Goal: Task Accomplishment & Management: Manage account settings

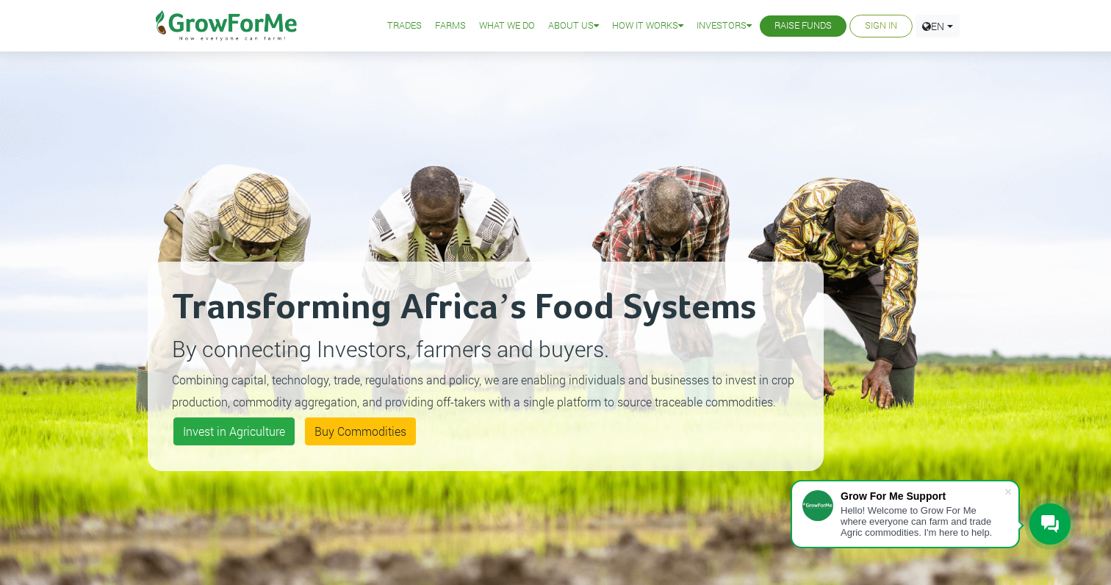
click at [880, 25] on link "Sign In" at bounding box center [881, 25] width 32 height 15
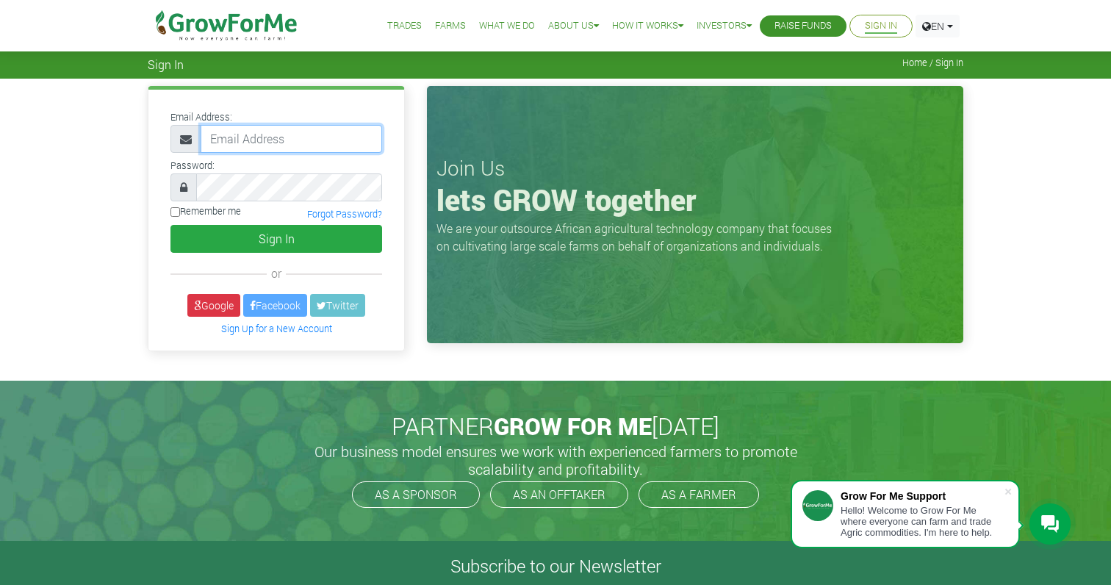
type input "kwamemicky@gmail.com"
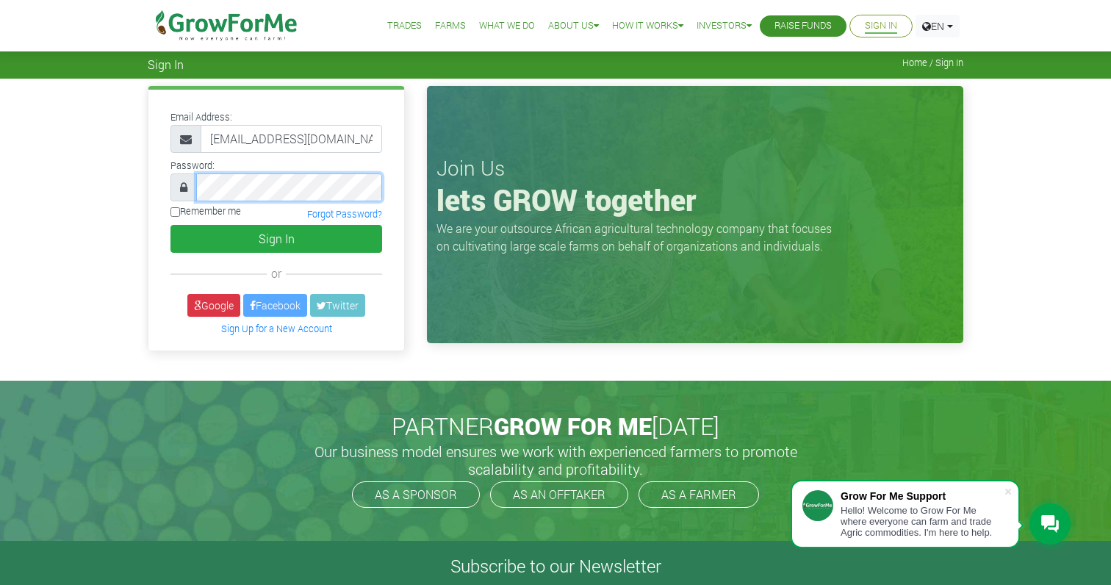
click at [276, 238] on button "Sign In" at bounding box center [276, 239] width 212 height 28
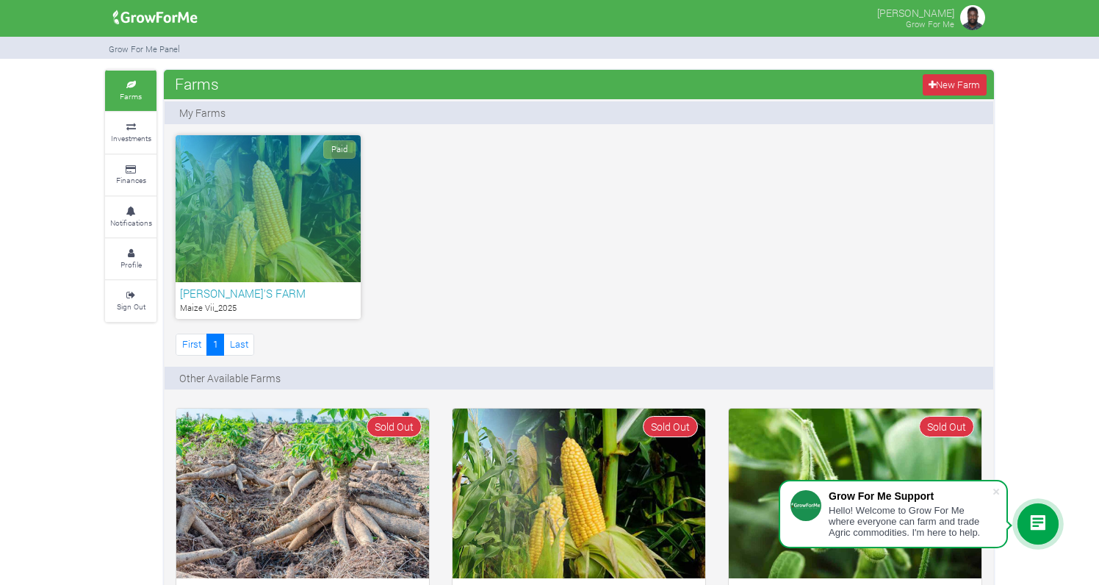
click at [283, 168] on div "Paid" at bounding box center [268, 208] width 185 height 147
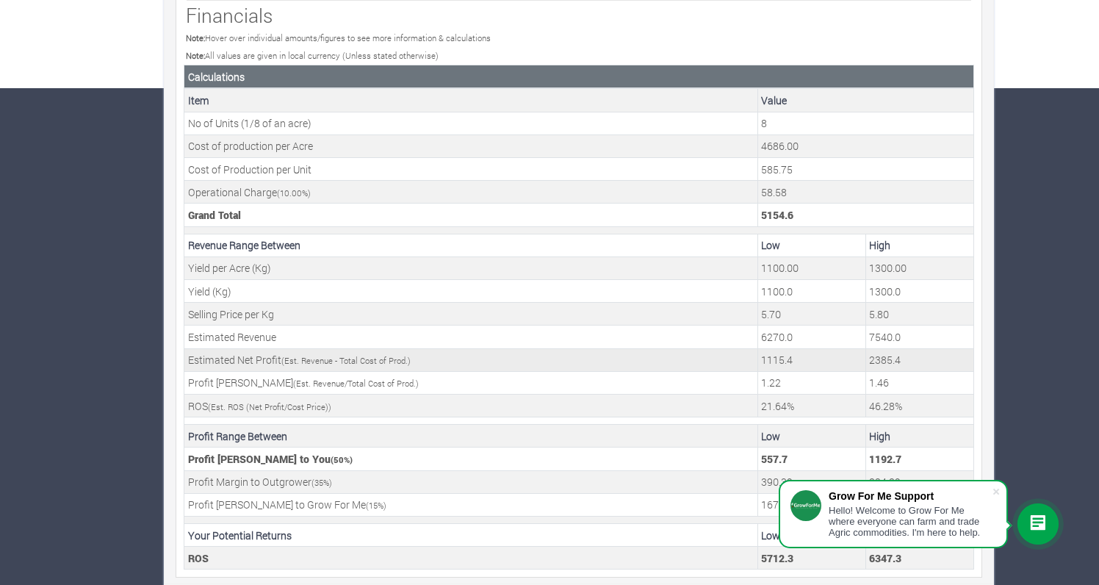
scroll to position [496, 0]
click at [994, 489] on span at bounding box center [996, 491] width 15 height 15
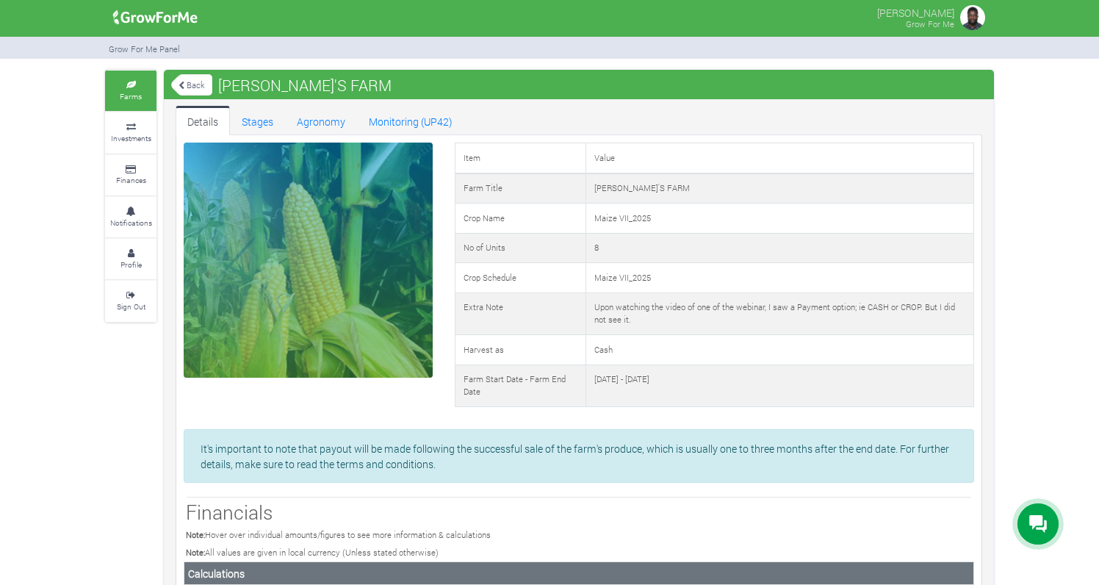
scroll to position [0, 0]
click at [264, 118] on link "Stages" at bounding box center [257, 120] width 55 height 29
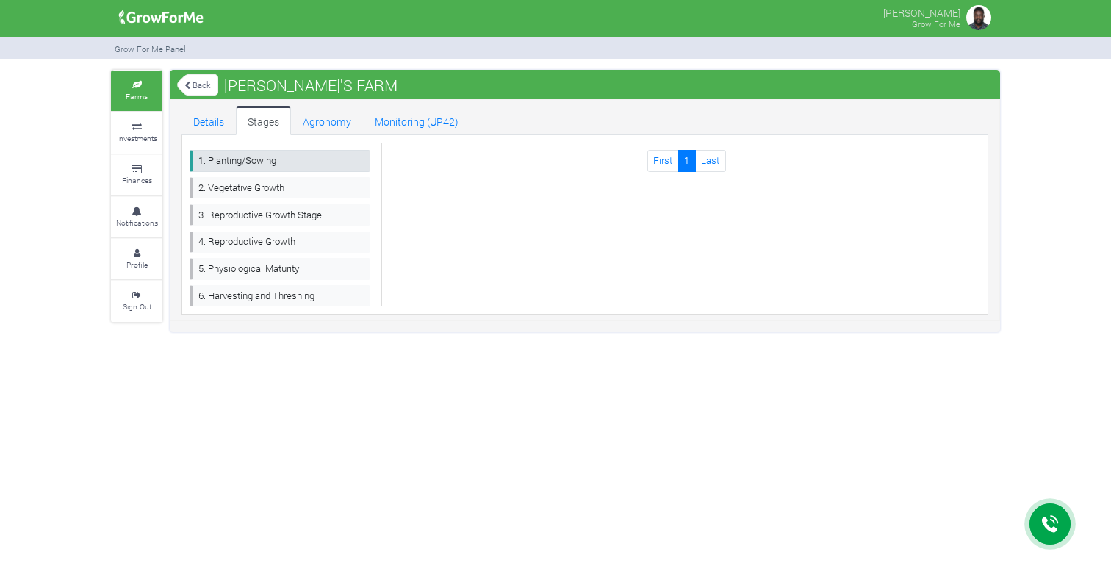
click at [273, 154] on link "1. Planting/Sowing" at bounding box center [280, 160] width 181 height 21
click at [300, 188] on link "2. Vegetative Growth" at bounding box center [280, 187] width 181 height 21
click at [343, 120] on link "Agronomy" at bounding box center [327, 120] width 72 height 29
click at [440, 129] on link "Monitoring (UP42)" at bounding box center [416, 120] width 107 height 29
click at [216, 290] on link "6. Harvesting and Threshing" at bounding box center [280, 295] width 181 height 21
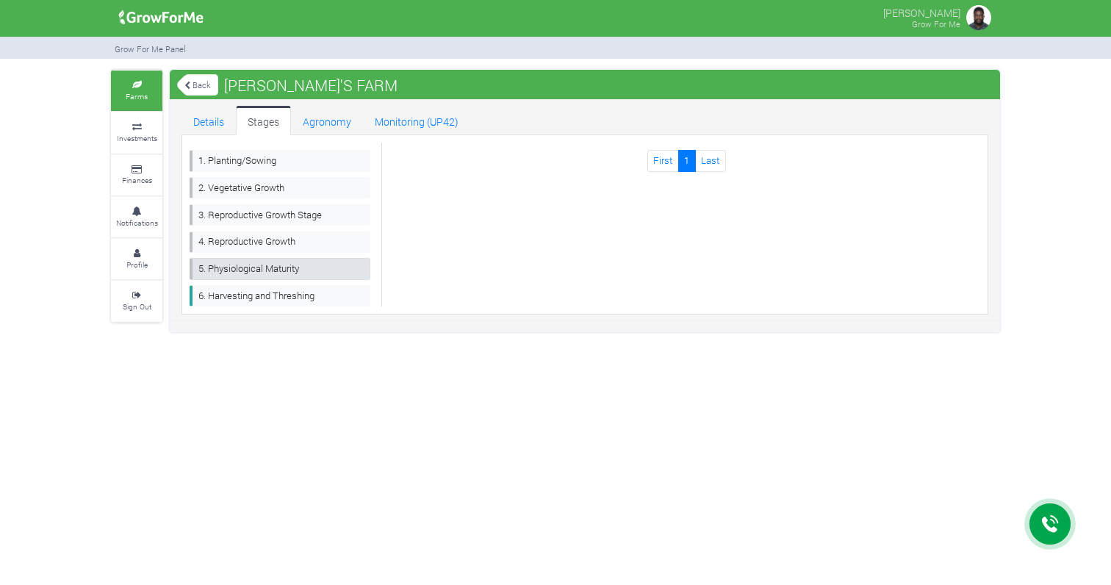
click at [223, 267] on link "5. Physiological Maturity" at bounding box center [280, 268] width 181 height 21
click at [230, 234] on link "4. Reproductive Growth" at bounding box center [280, 241] width 181 height 21
click at [229, 240] on link "4. Reproductive Growth" at bounding box center [280, 241] width 181 height 21
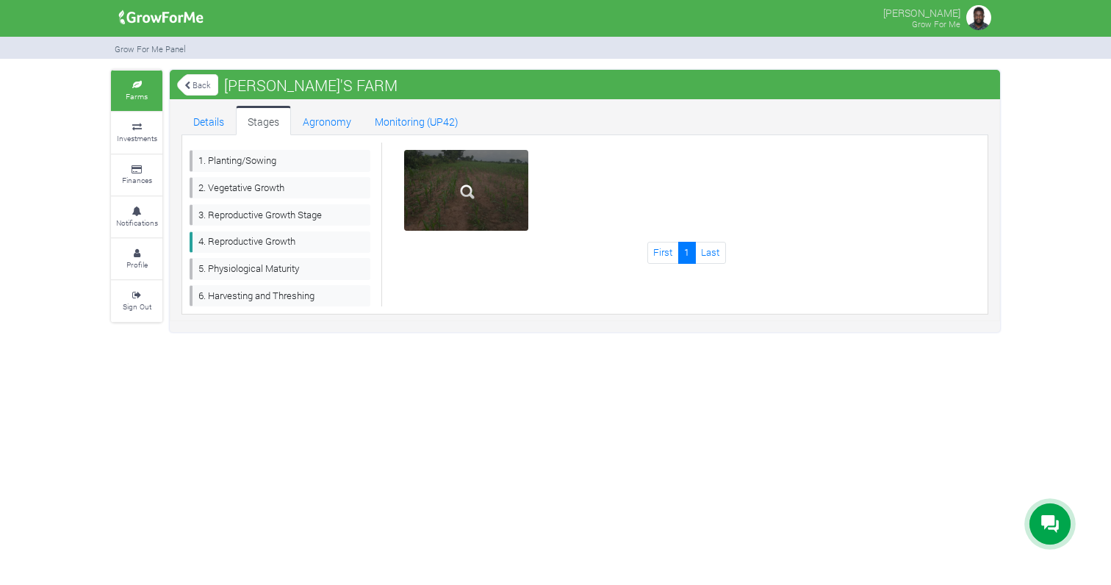
click at [416, 203] on div at bounding box center [466, 190] width 125 height 81
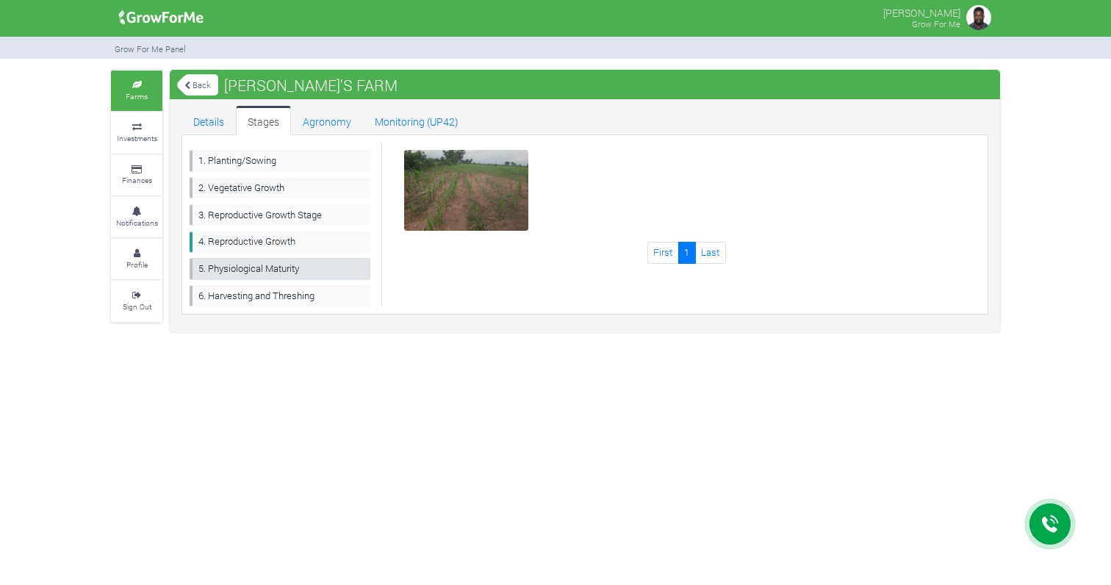
click at [240, 267] on link "5. Physiological Maturity" at bounding box center [280, 268] width 181 height 21
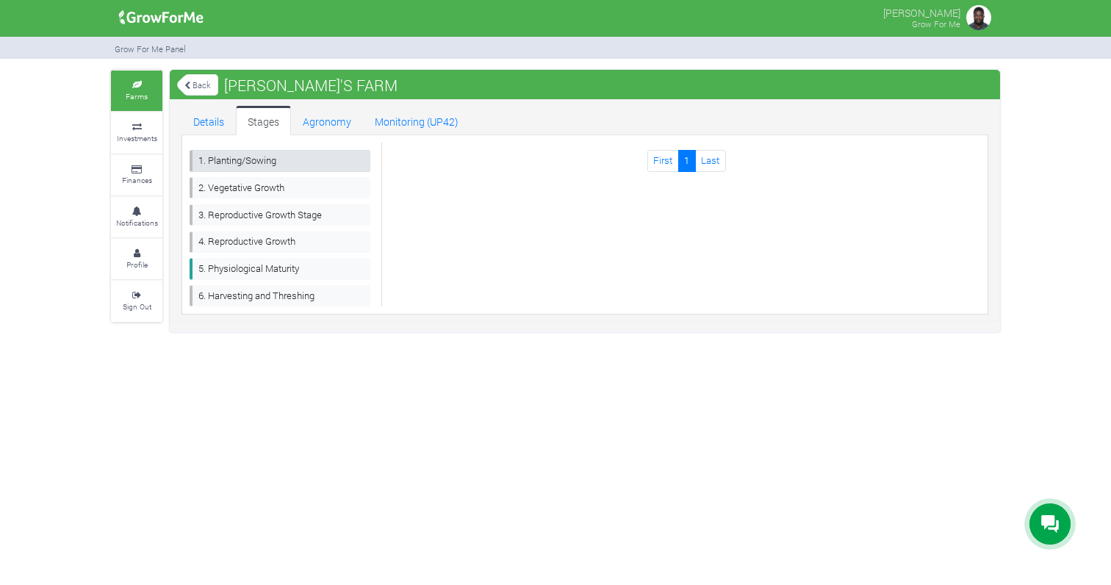
click at [253, 165] on link "1. Planting/Sowing" at bounding box center [280, 160] width 181 height 21
click at [251, 184] on link "2. Vegetative Growth" at bounding box center [280, 187] width 181 height 21
click at [259, 210] on link "3. Reproductive Growth Stage" at bounding box center [280, 214] width 181 height 21
click at [276, 235] on link "4. Reproductive Growth" at bounding box center [280, 241] width 181 height 21
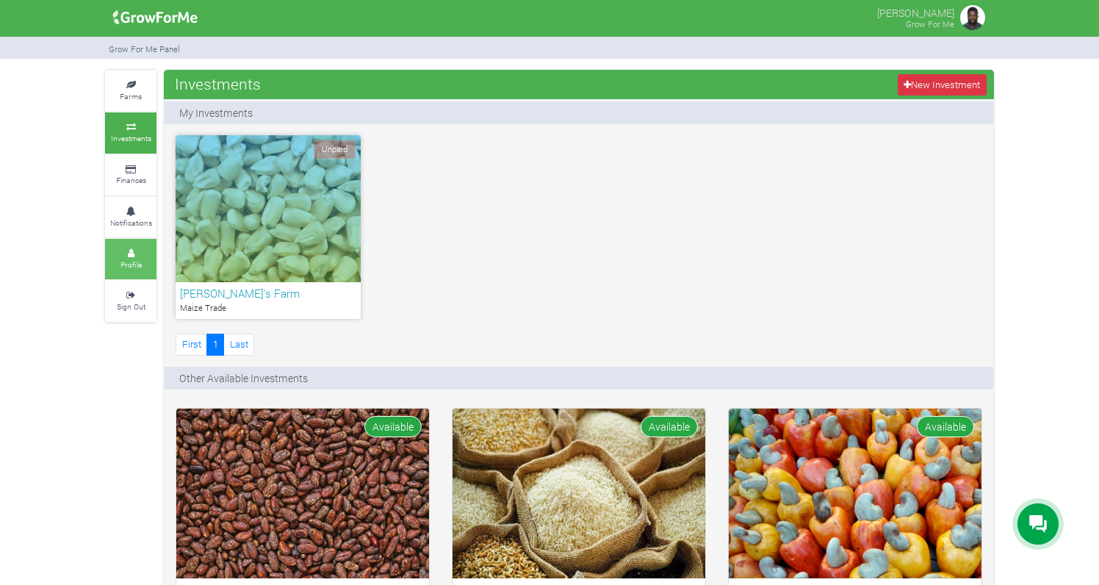
click at [140, 239] on link "Profile" at bounding box center [130, 259] width 51 height 40
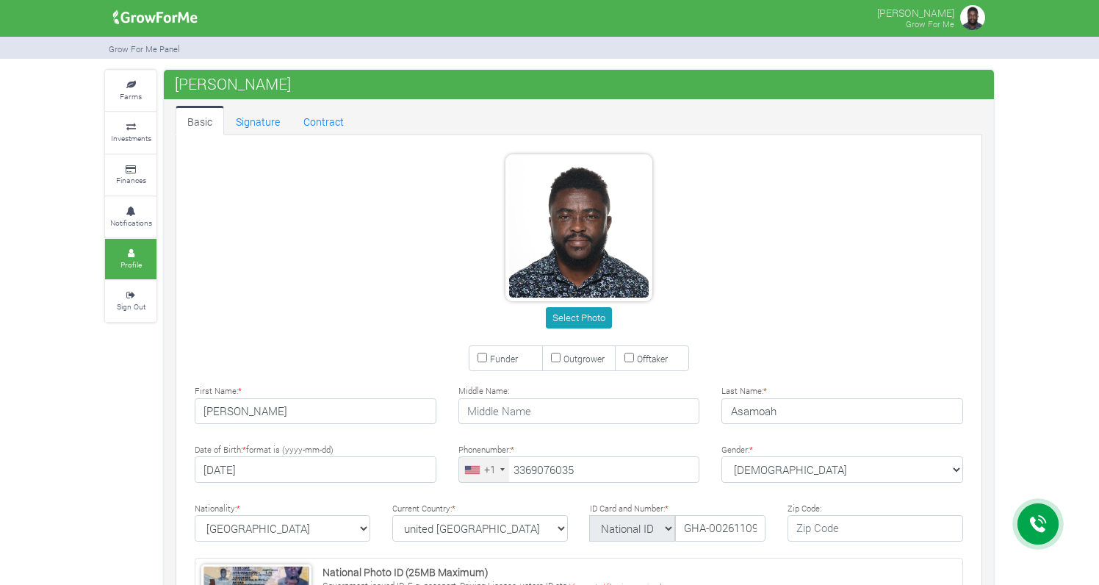
type input "[PHONE_NUMBER]"
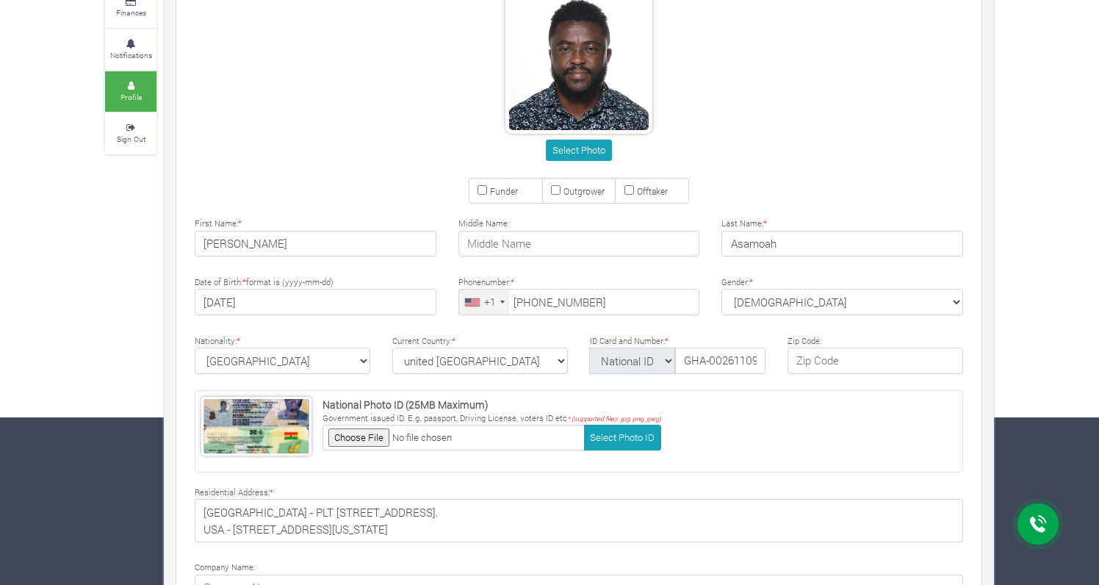
scroll to position [168, 0]
click at [685, 470] on div "National Photo ID (25MB Maximum) Government issued ID. [PERSON_NAME], Driving L…" at bounding box center [579, 431] width 769 height 82
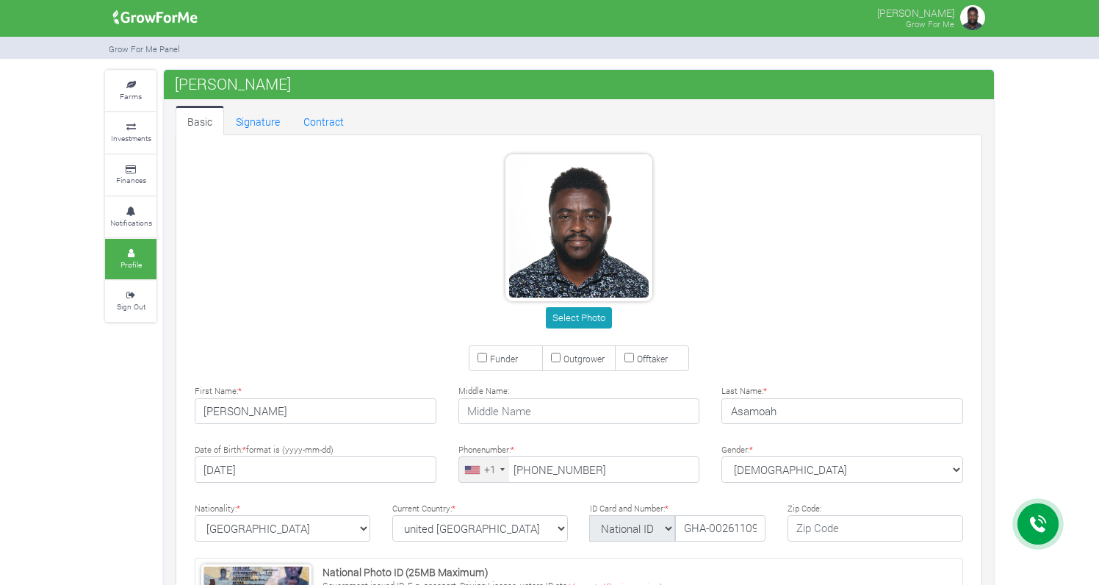
scroll to position [0, 0]
click at [133, 133] on small "Investments" at bounding box center [131, 138] width 40 height 10
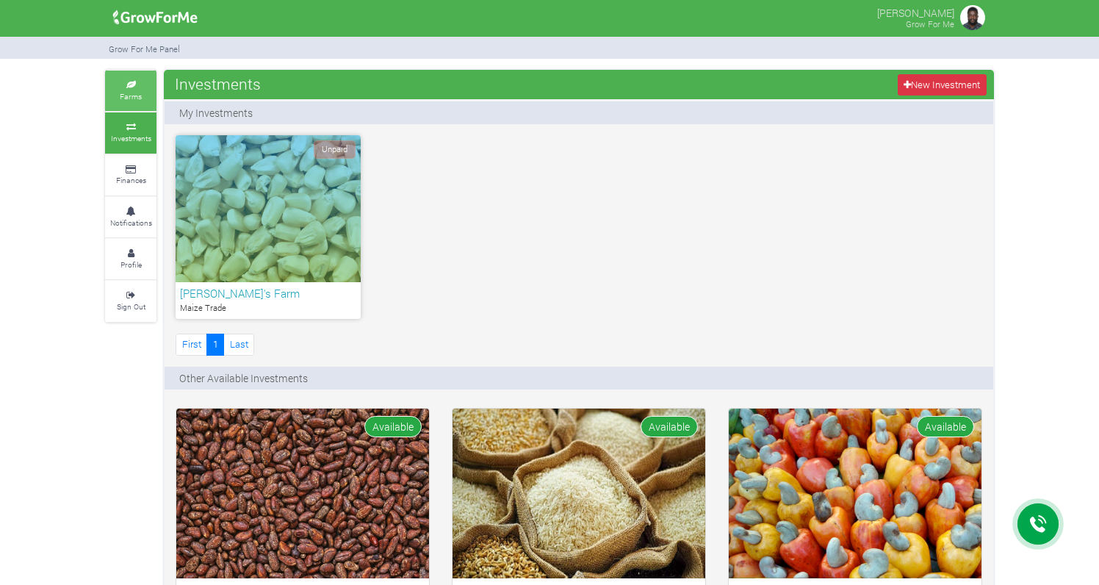
click at [134, 82] on icon at bounding box center [131, 85] width 44 height 7
